Goal: Task Accomplishment & Management: Use online tool/utility

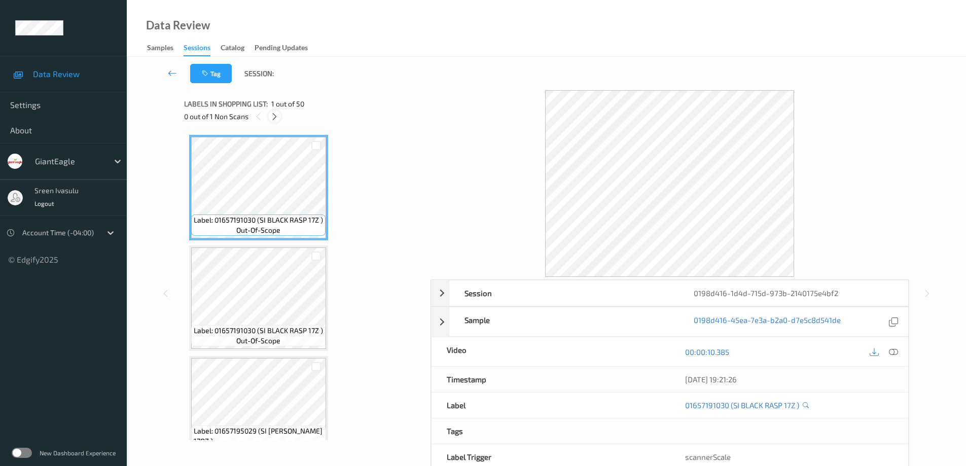
click at [273, 116] on icon at bounding box center [274, 116] width 9 height 9
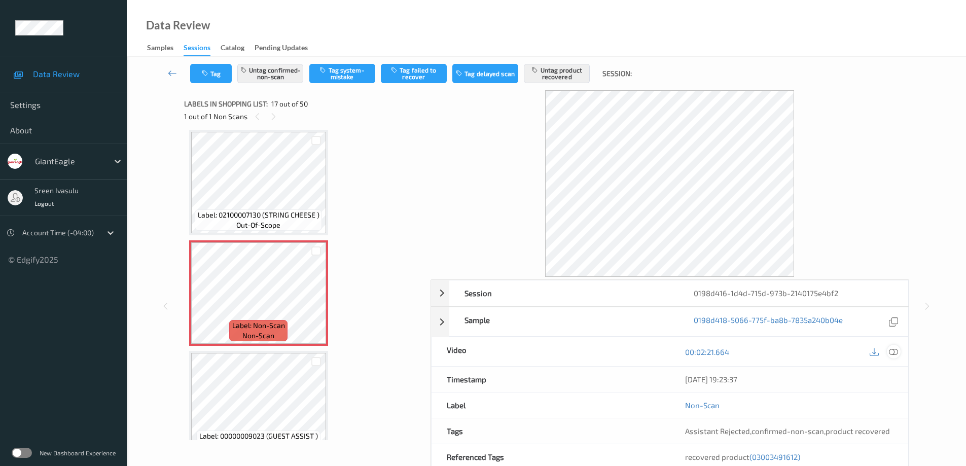
click at [893, 351] on icon at bounding box center [893, 351] width 9 height 9
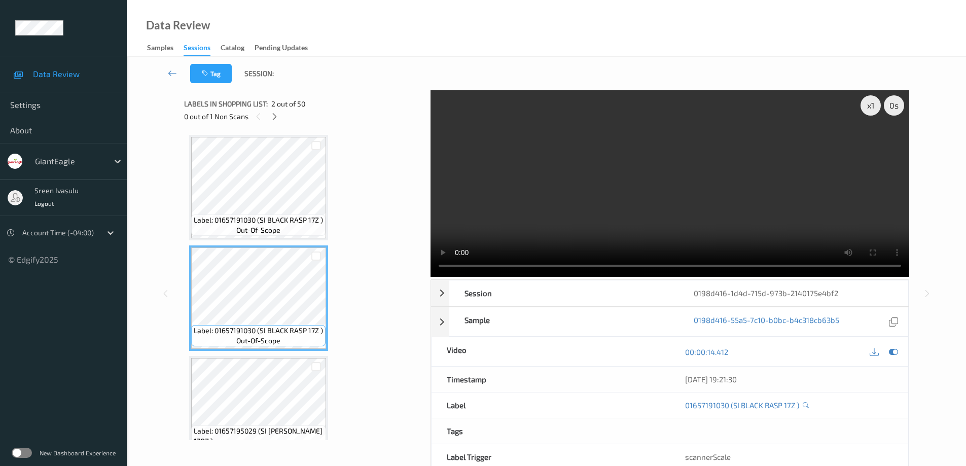
scroll to position [203, 0]
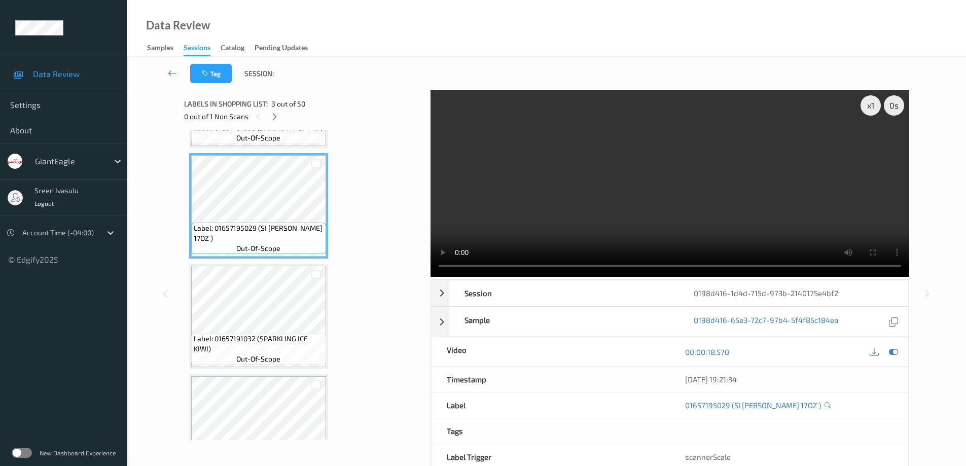
click at [255, 334] on span "Label: 01657191032 (SPARKLING ICE KIWI)" at bounding box center [259, 344] width 130 height 20
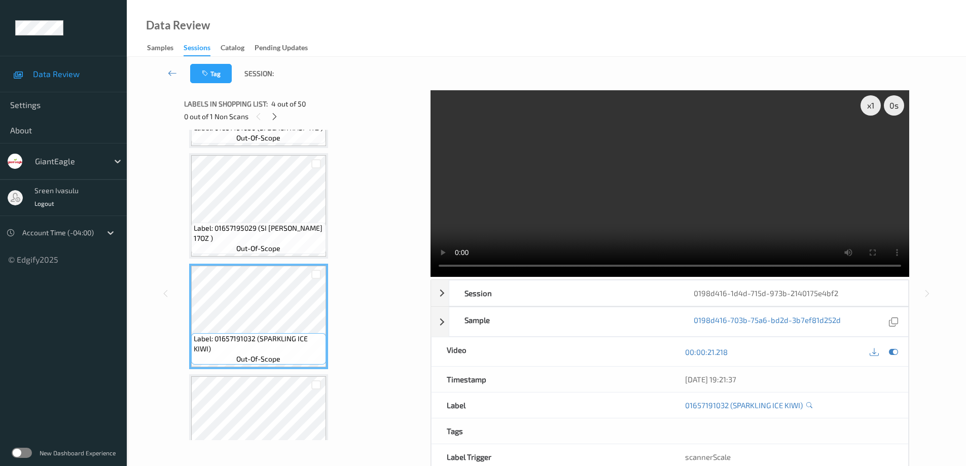
scroll to position [0, 0]
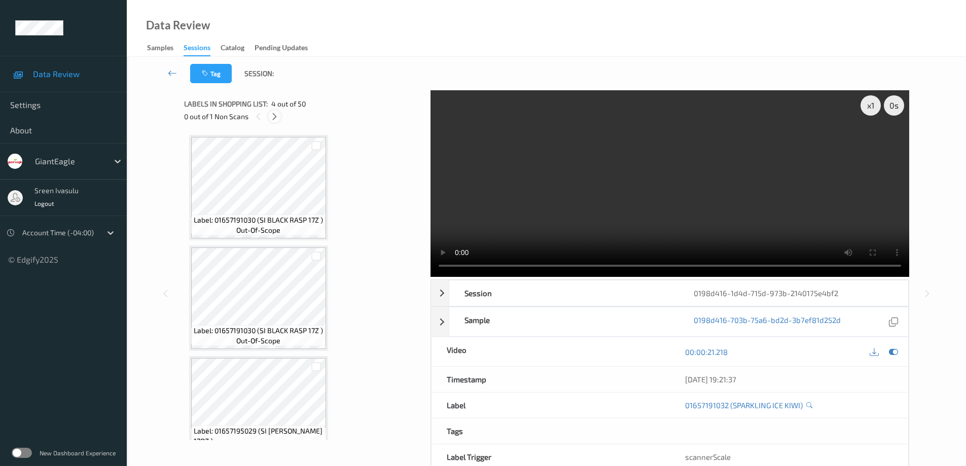
click at [275, 115] on icon at bounding box center [274, 116] width 9 height 9
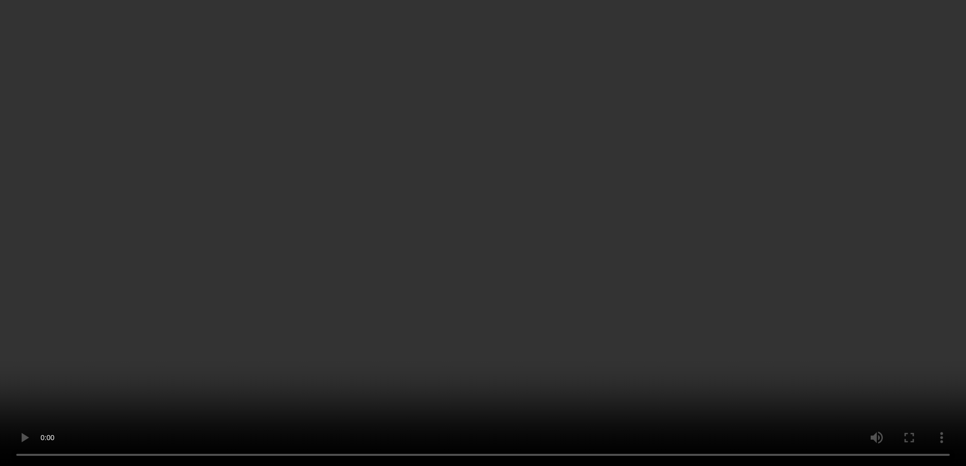
scroll to position [811, 0]
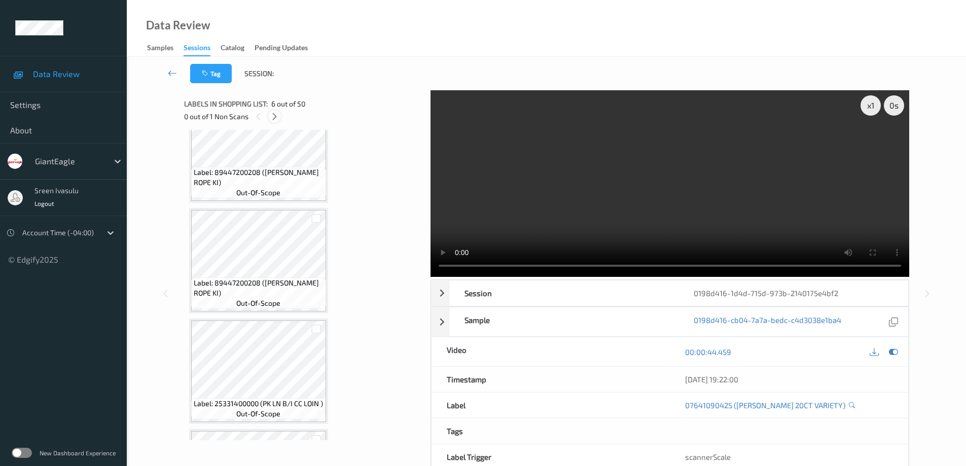
click at [276, 119] on icon at bounding box center [274, 116] width 9 height 9
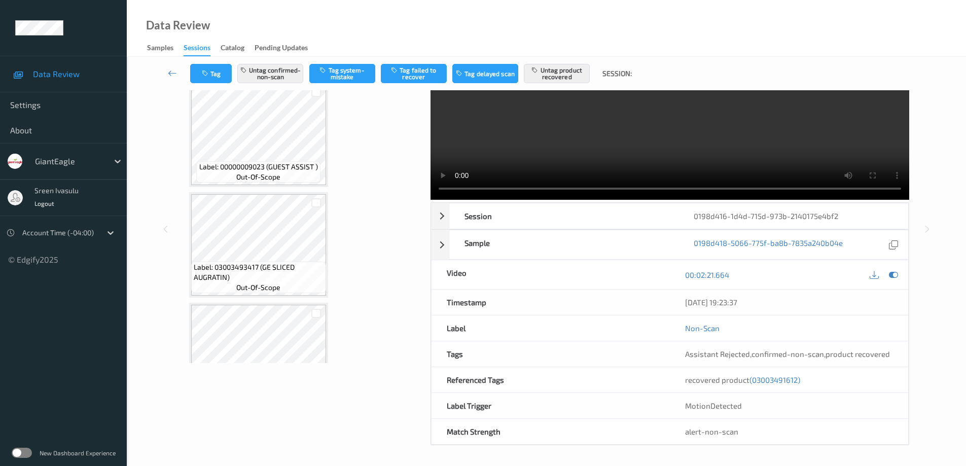
scroll to position [1866, 0]
click at [546, 76] on button "Untag product recovered" at bounding box center [557, 73] width 66 height 19
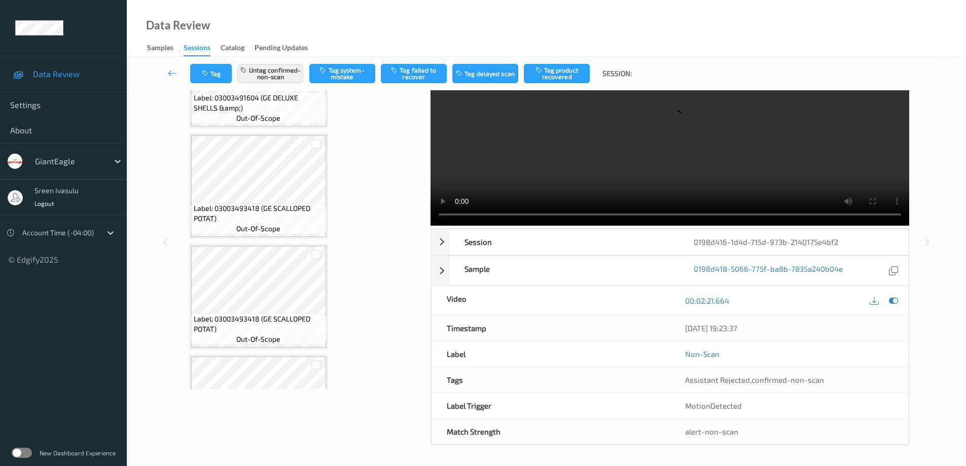
scroll to position [2069, 0]
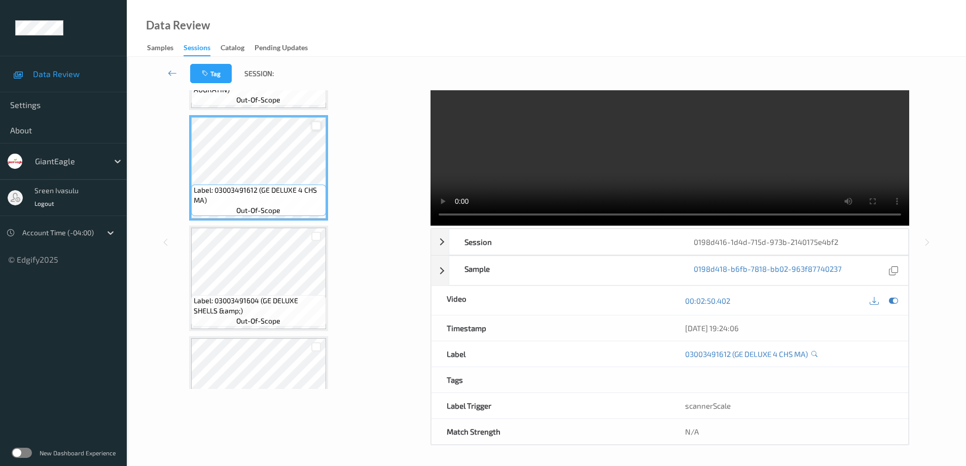
click at [315, 125] on div at bounding box center [316, 126] width 10 height 10
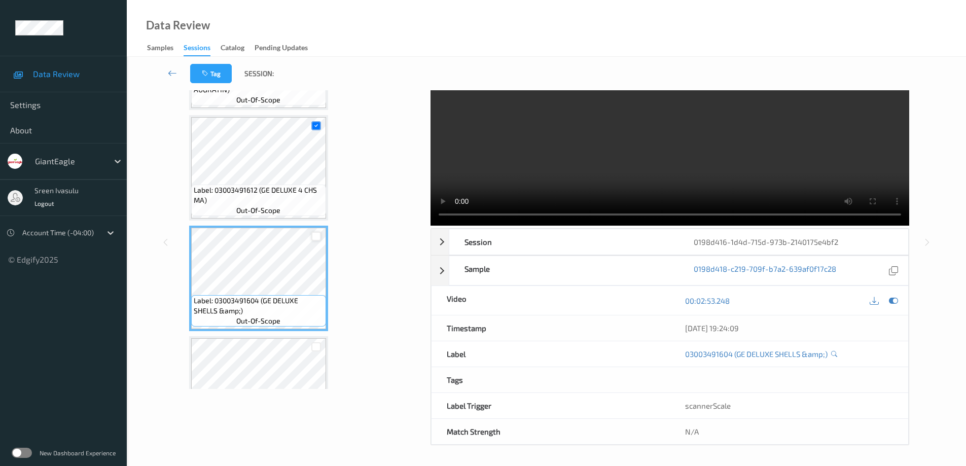
click at [317, 234] on div at bounding box center [316, 237] width 10 height 10
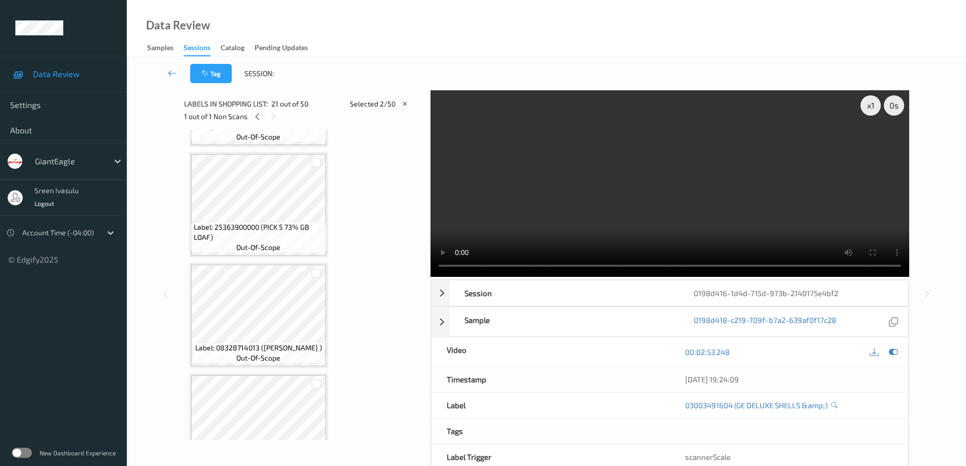
scroll to position [1825, 0]
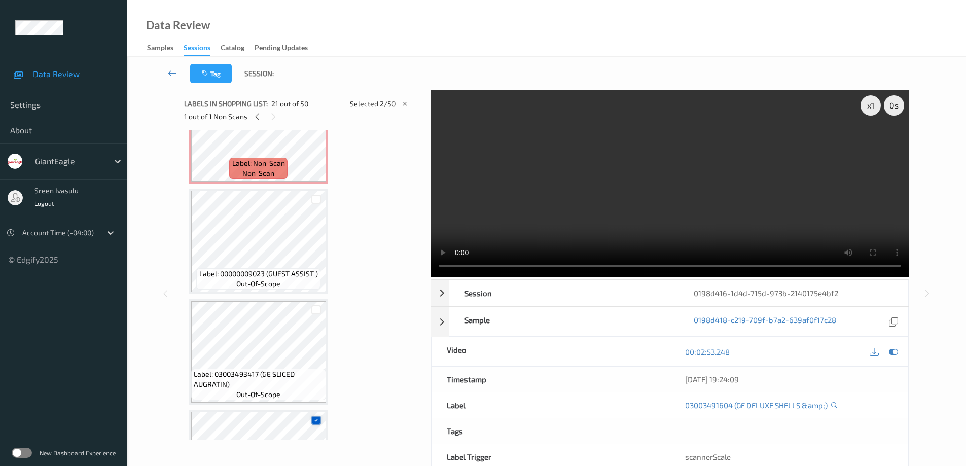
click at [316, 419] on icon at bounding box center [316, 420] width 7 height 7
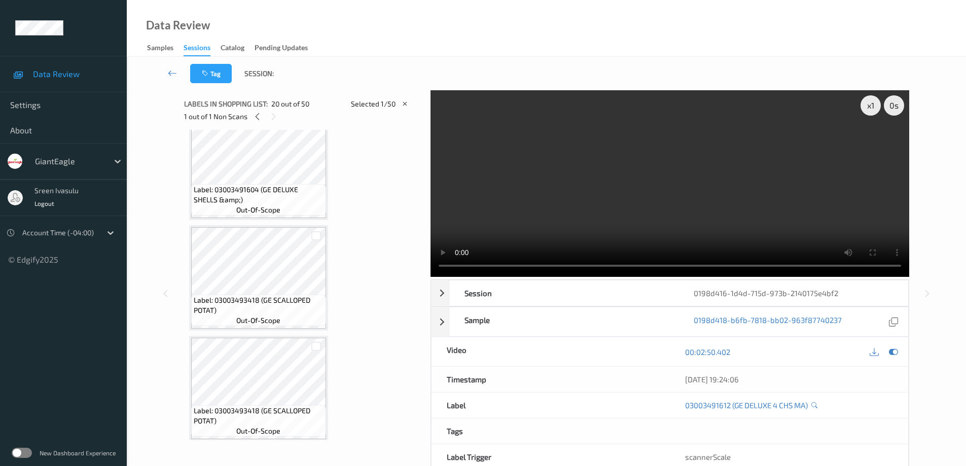
scroll to position [2028, 0]
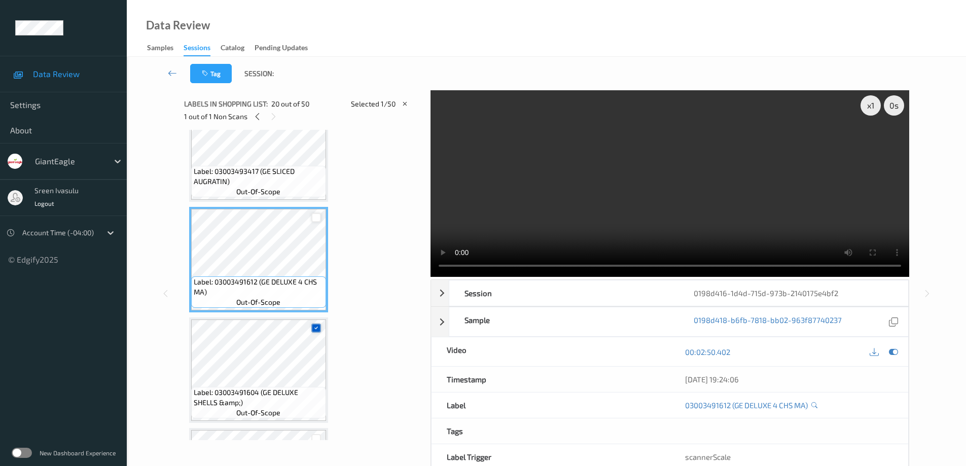
click at [314, 328] on icon at bounding box center [316, 327] width 7 height 7
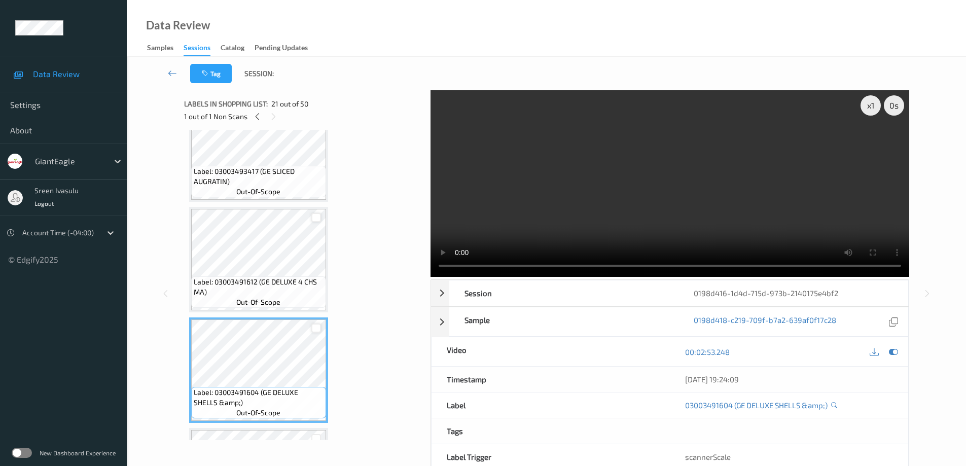
scroll to position [1622, 0]
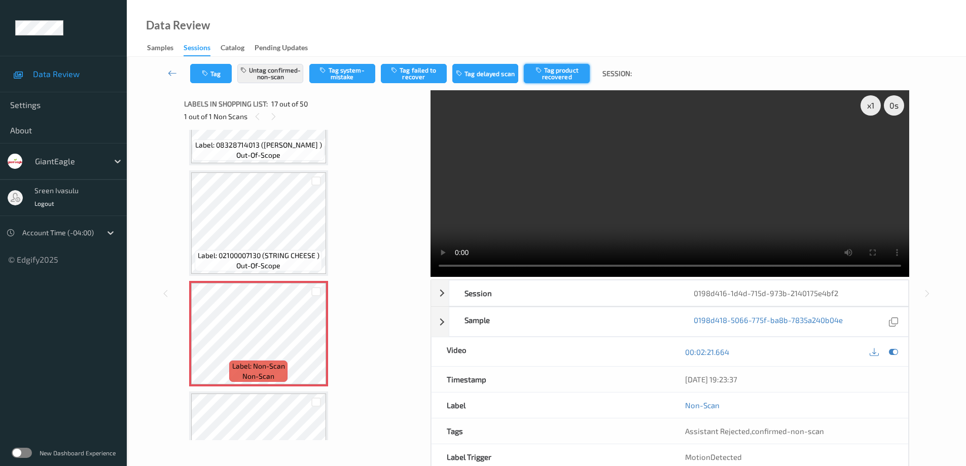
click at [556, 71] on button "Tag product recovered" at bounding box center [557, 73] width 66 height 19
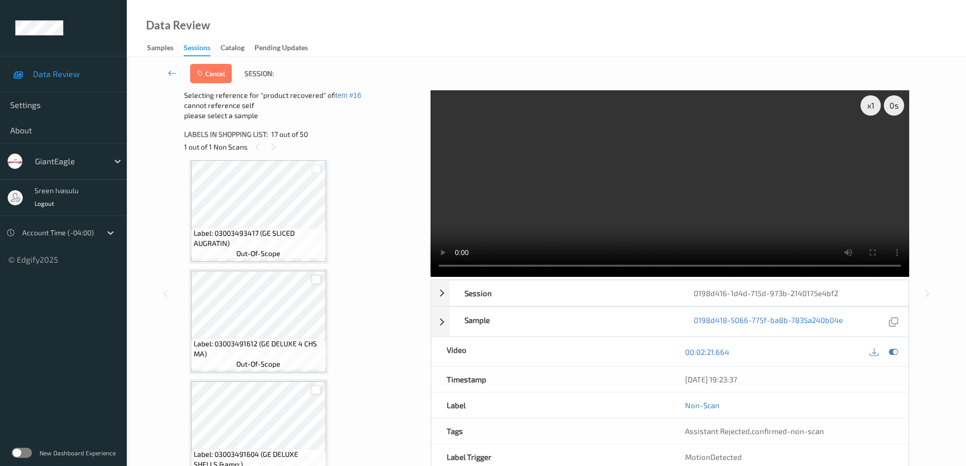
scroll to position [2042, 0]
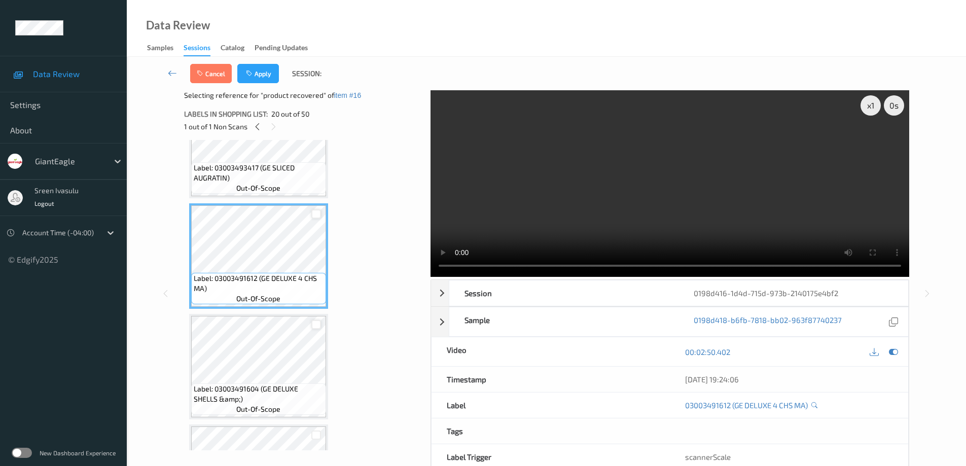
click at [317, 214] on div at bounding box center [316, 214] width 10 height 10
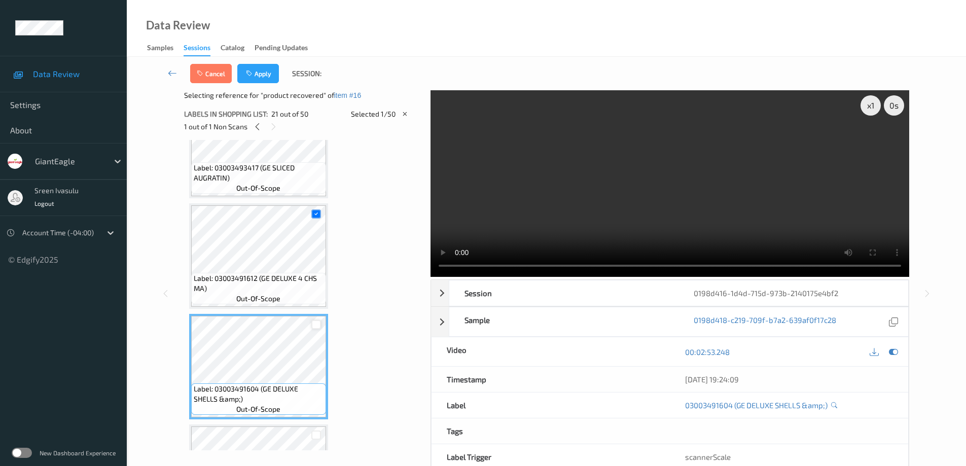
click at [314, 322] on div at bounding box center [316, 325] width 10 height 10
click at [267, 73] on button "Apply" at bounding box center [258, 73] width 42 height 19
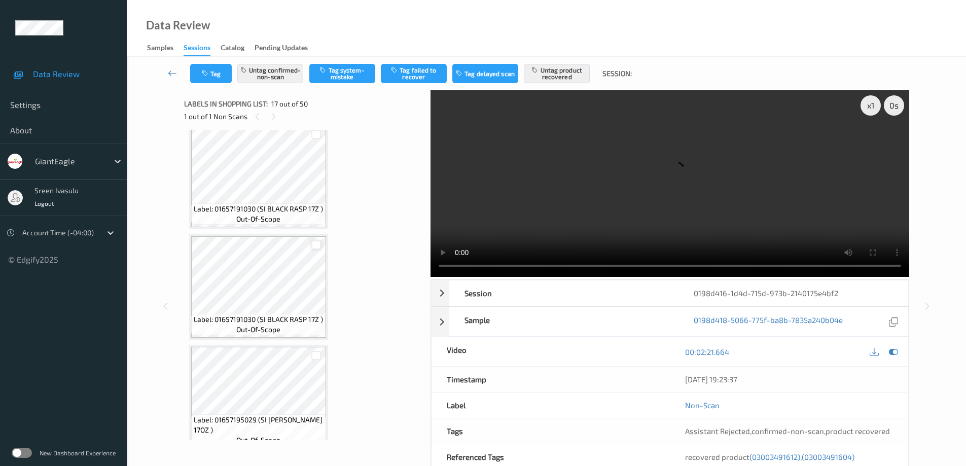
scroll to position [0, 0]
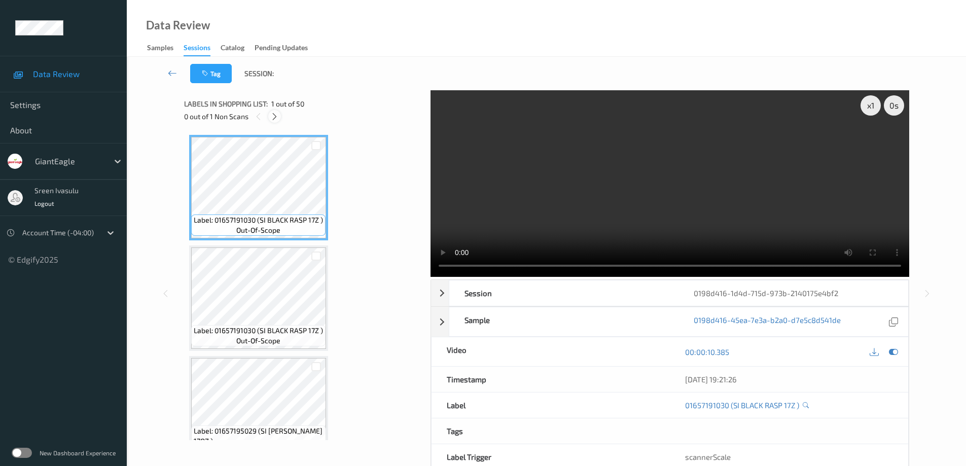
click at [274, 117] on icon at bounding box center [274, 116] width 9 height 9
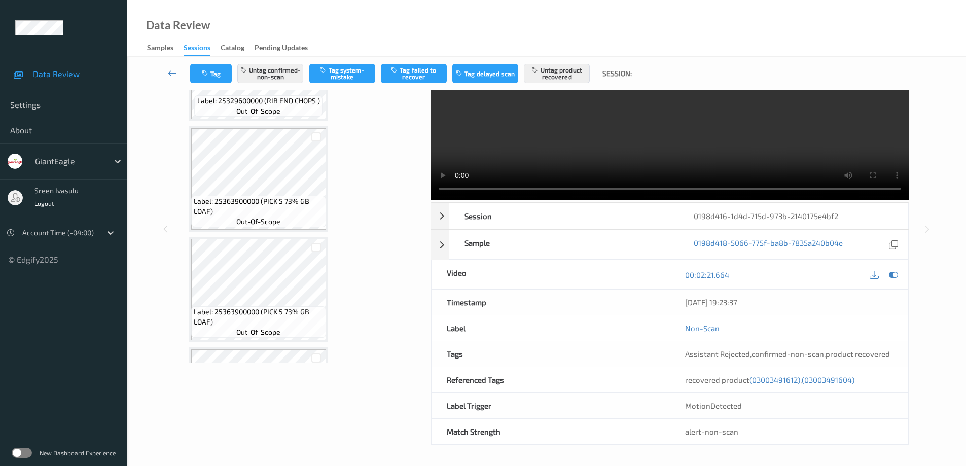
scroll to position [1257, 0]
